Goal: Information Seeking & Learning: Understand process/instructions

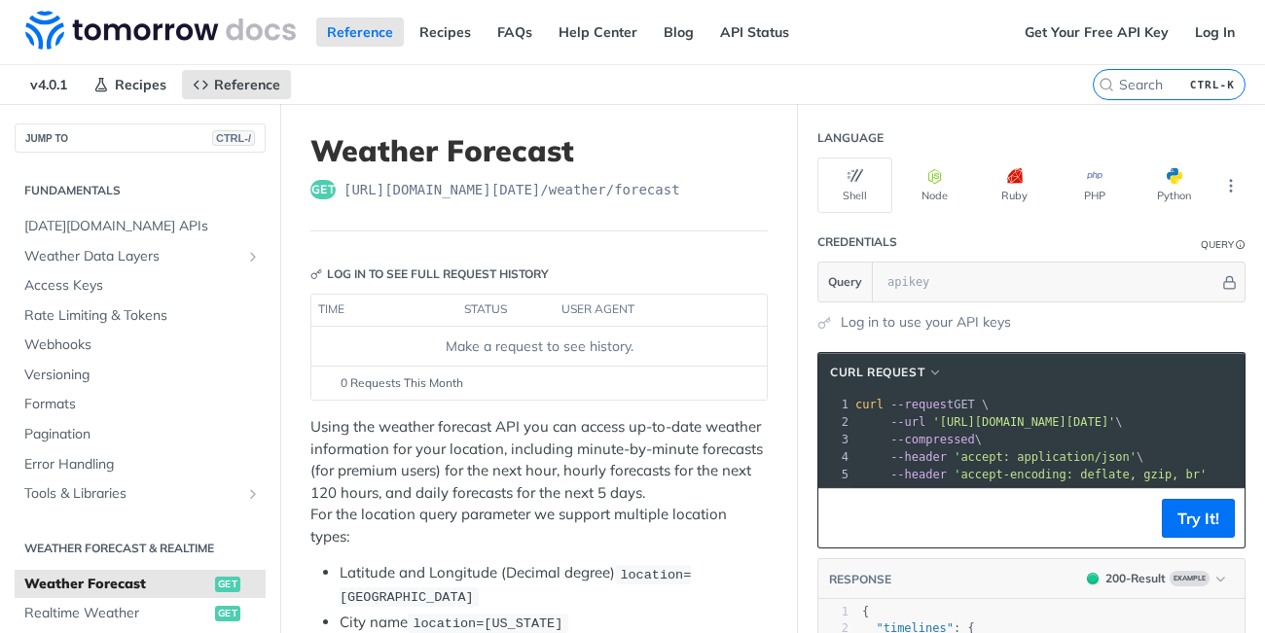
scroll to position [313, 0]
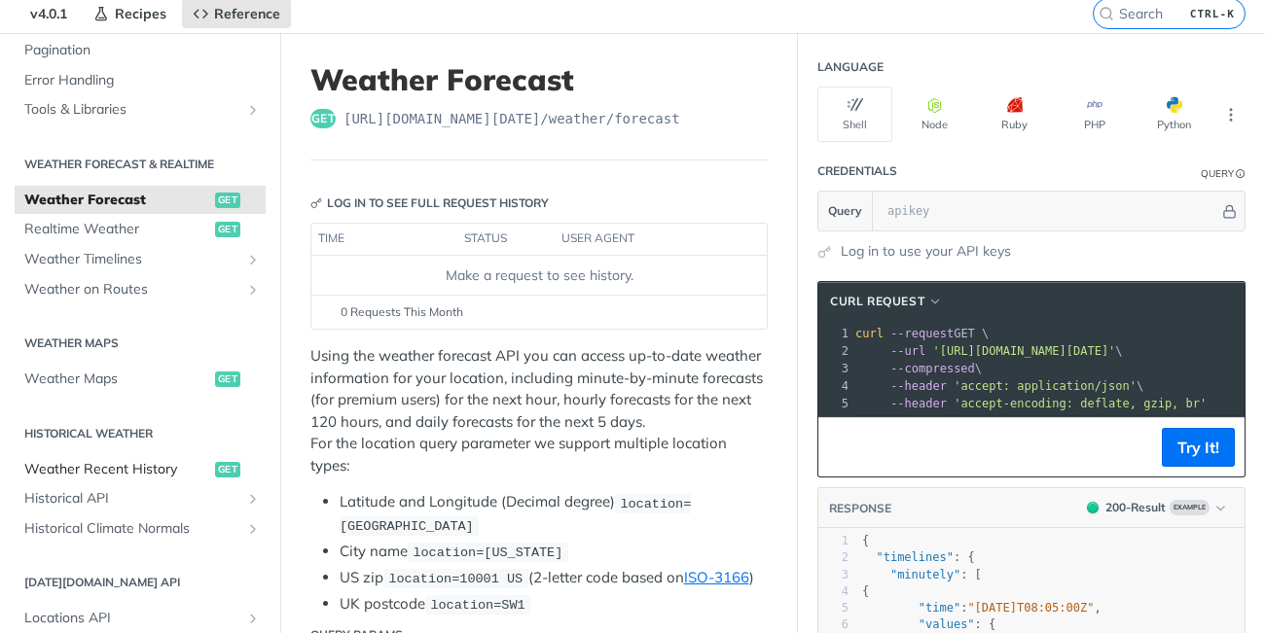
click at [120, 474] on span "Weather Recent History" at bounding box center [117, 469] width 186 height 19
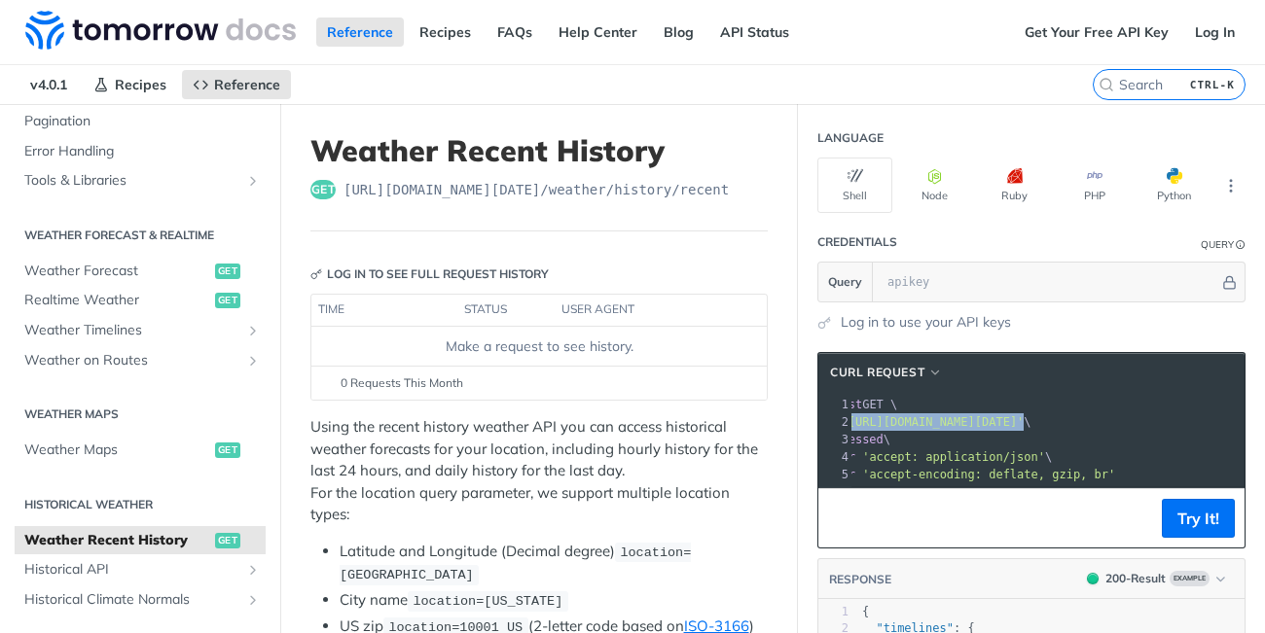
scroll to position [0, 175]
drag, startPoint x: 905, startPoint y: 425, endPoint x: 1178, endPoint y: 420, distance: 273.4
click at [940, 420] on span "'[URL][DOMAIN_NAME][DATE]'" at bounding box center [848, 422] width 183 height 14
copy span "[URL][DOMAIN_NAME][DATE]"
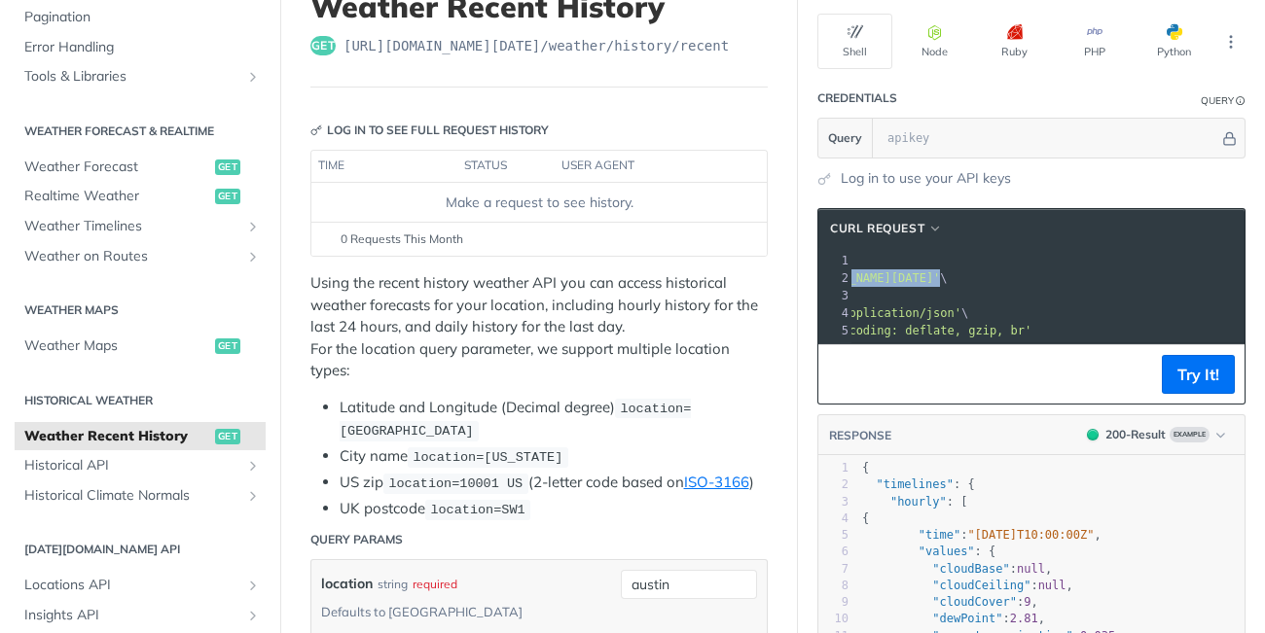
scroll to position [151, 0]
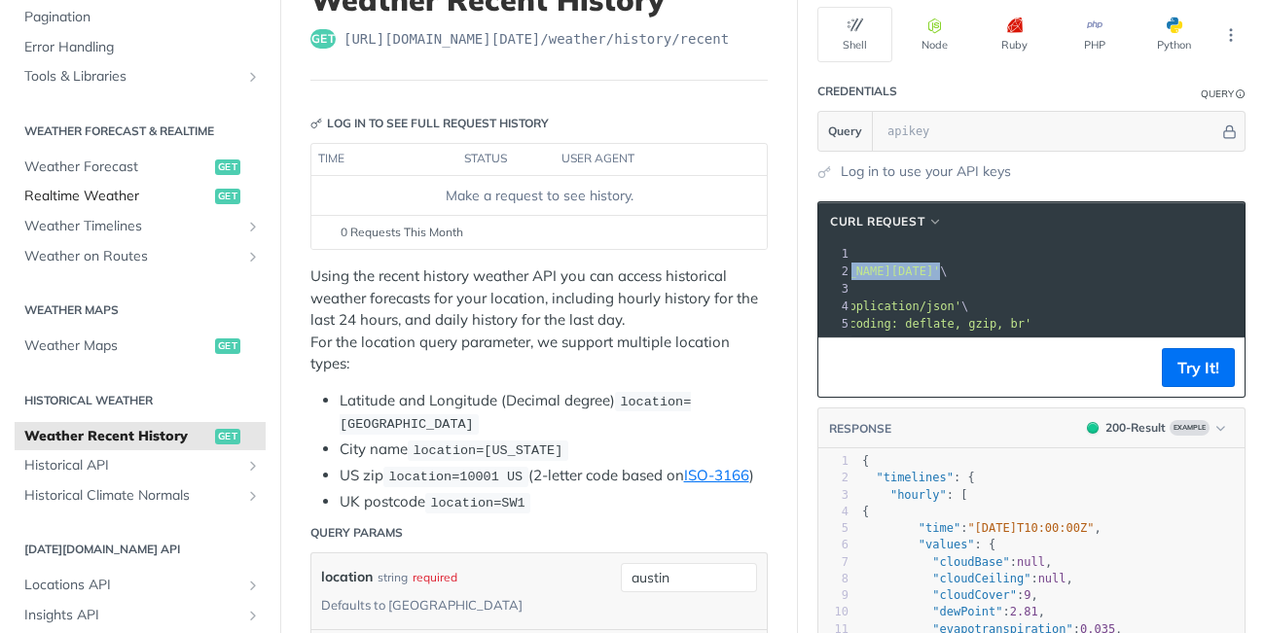
click at [133, 200] on span "Realtime Weather" at bounding box center [117, 196] width 186 height 19
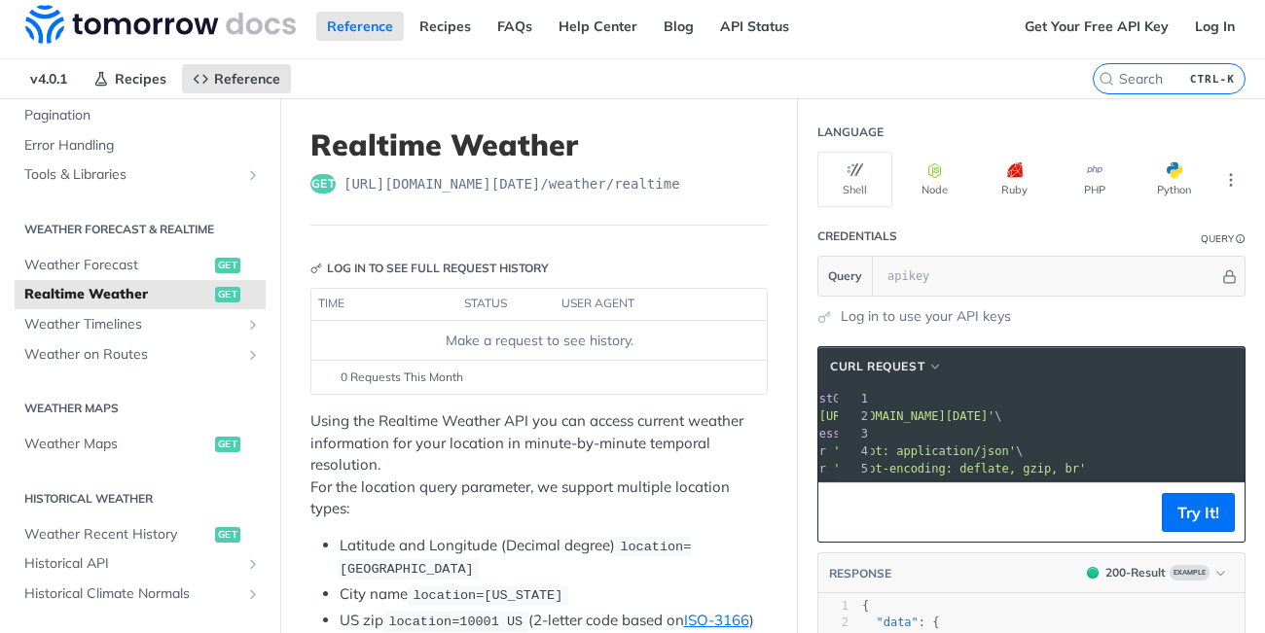
scroll to position [0, 121]
click at [1026, 440] on pre "--compressed \" at bounding box center [997, 434] width 533 height 18
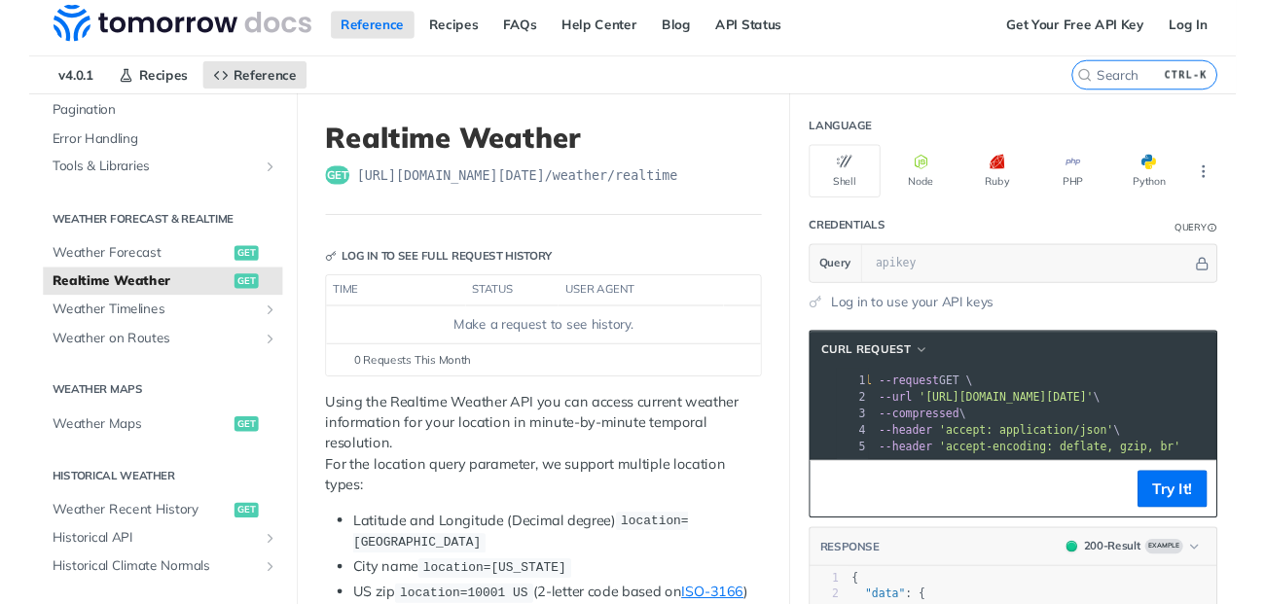
scroll to position [0, 119]
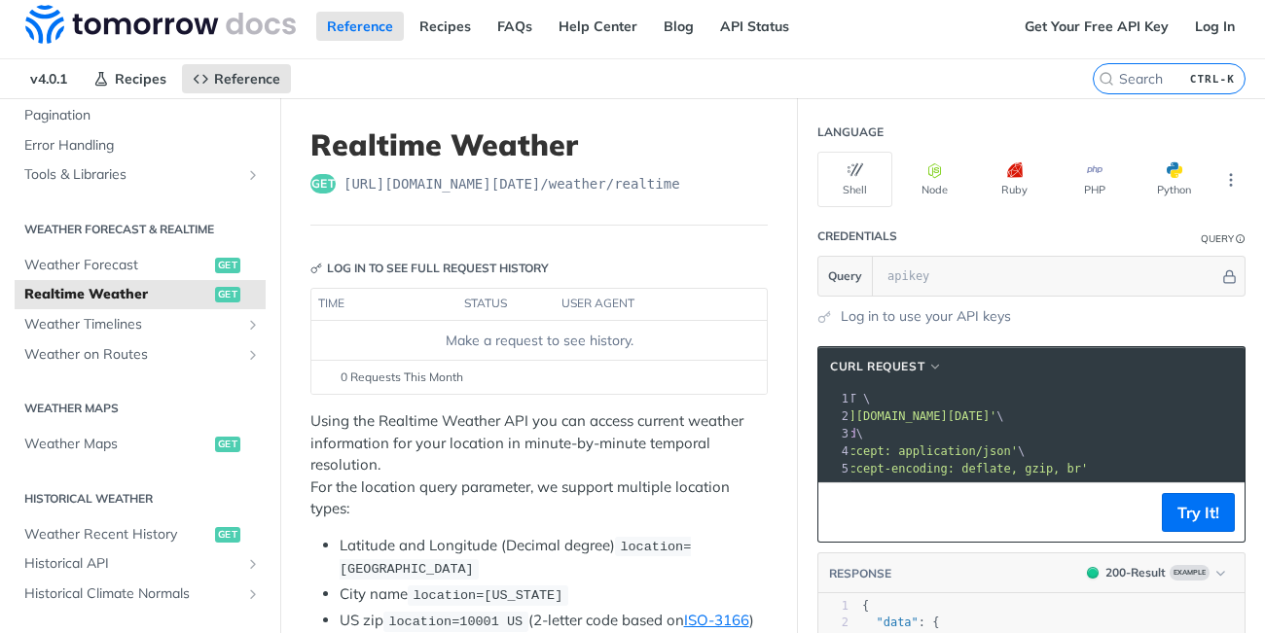
drag, startPoint x: 939, startPoint y: 419, endPoint x: 1253, endPoint y: 410, distance: 314.4
click at [1253, 410] on div "Jump to Content Reference Recipes FAQs Help Center Blog API Status Recipes Refe…" at bounding box center [632, 316] width 1265 height 633
